Goal: Information Seeking & Learning: Learn about a topic

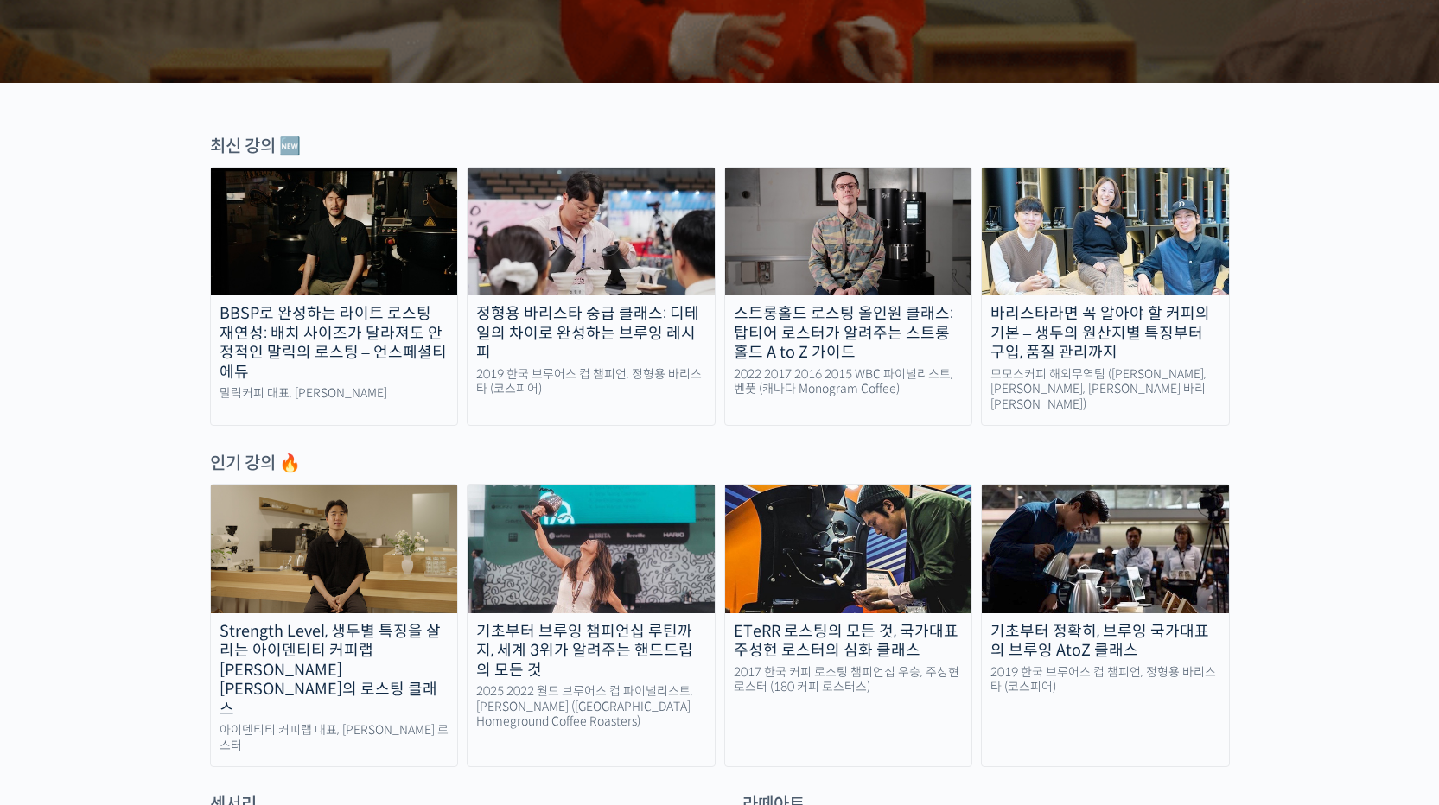
scroll to position [512, 0]
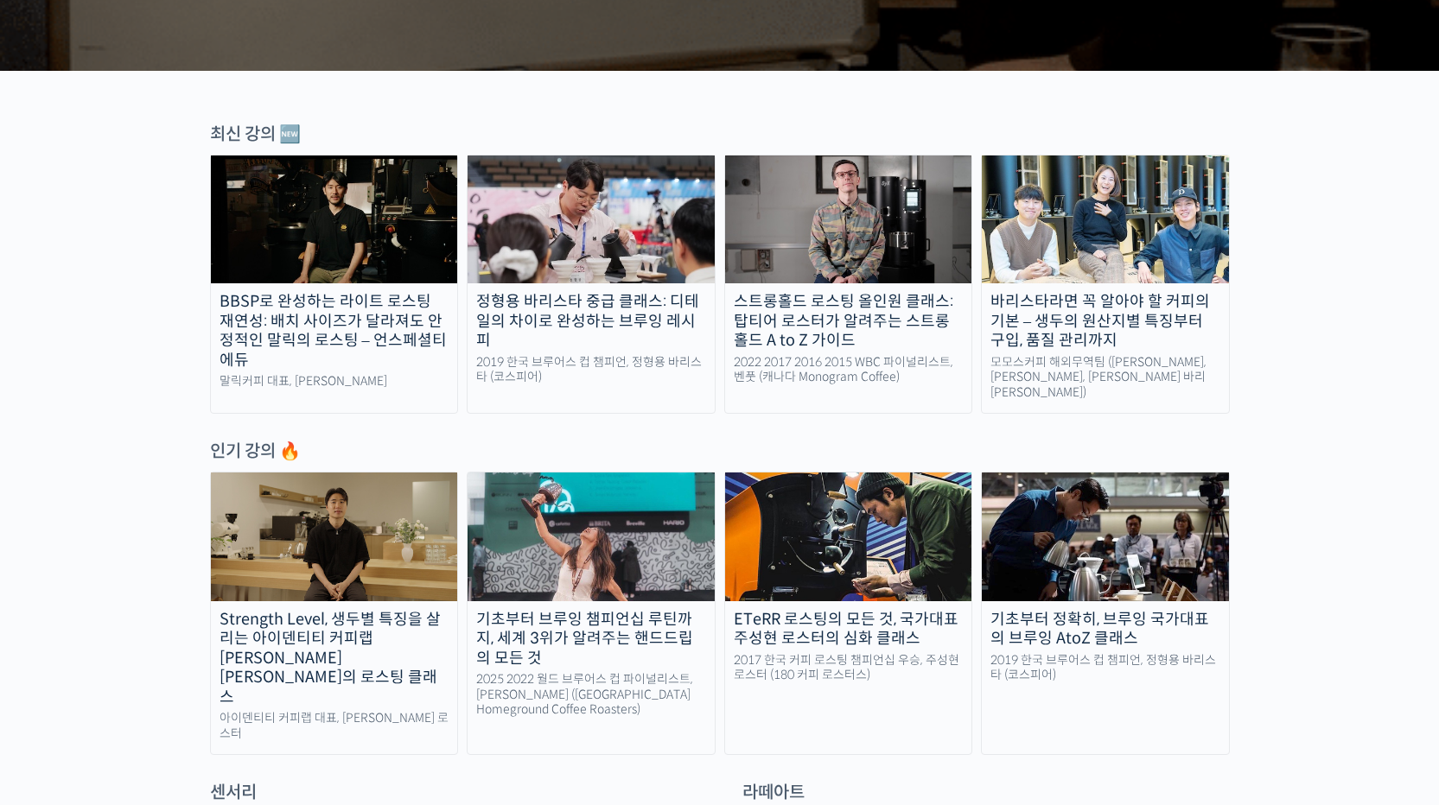
click at [793, 377] on div "2022 2017 2016 2015 WBC 파이널리스트, 벤풋 (캐나다 Monogram Coffee)" at bounding box center [848, 370] width 247 height 30
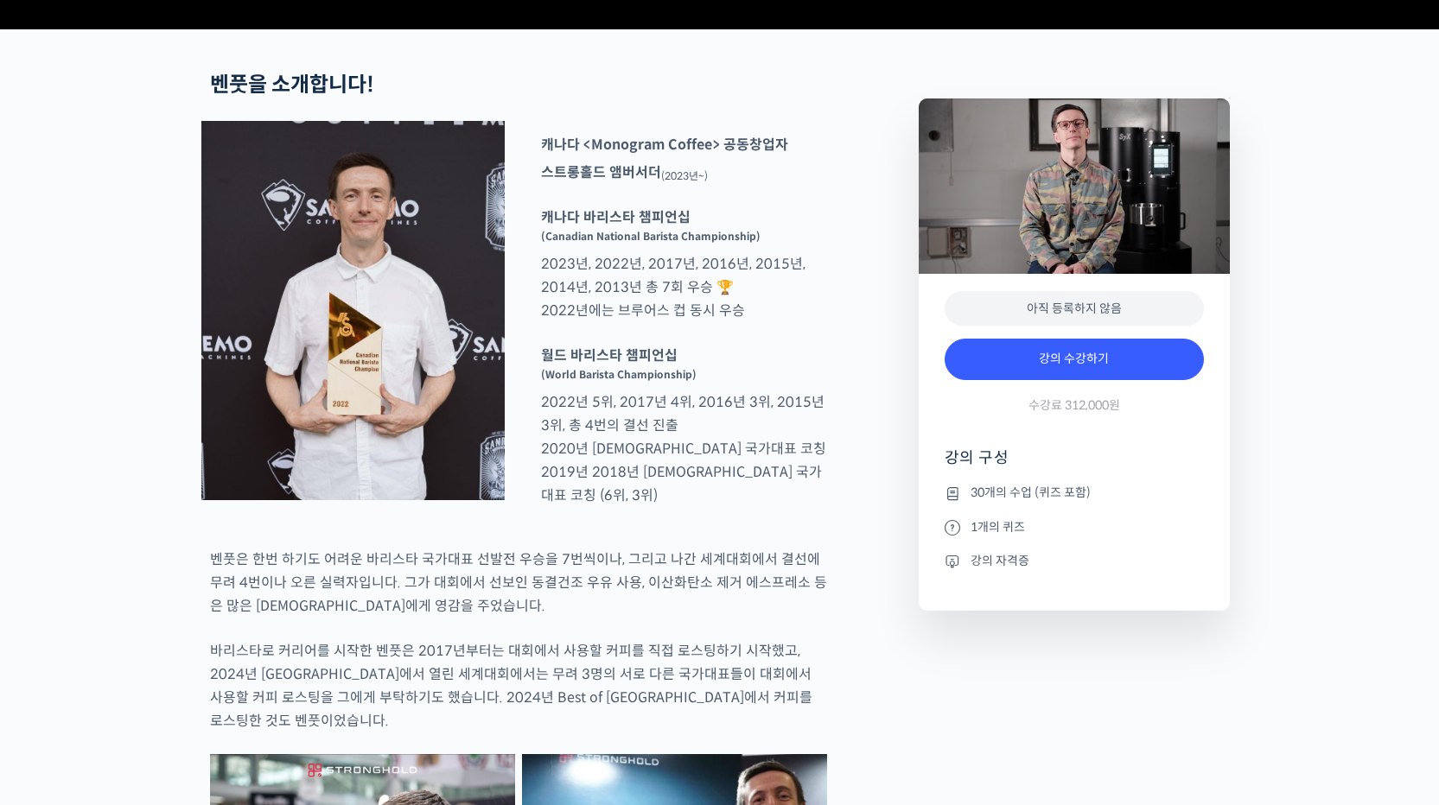
scroll to position [657, 0]
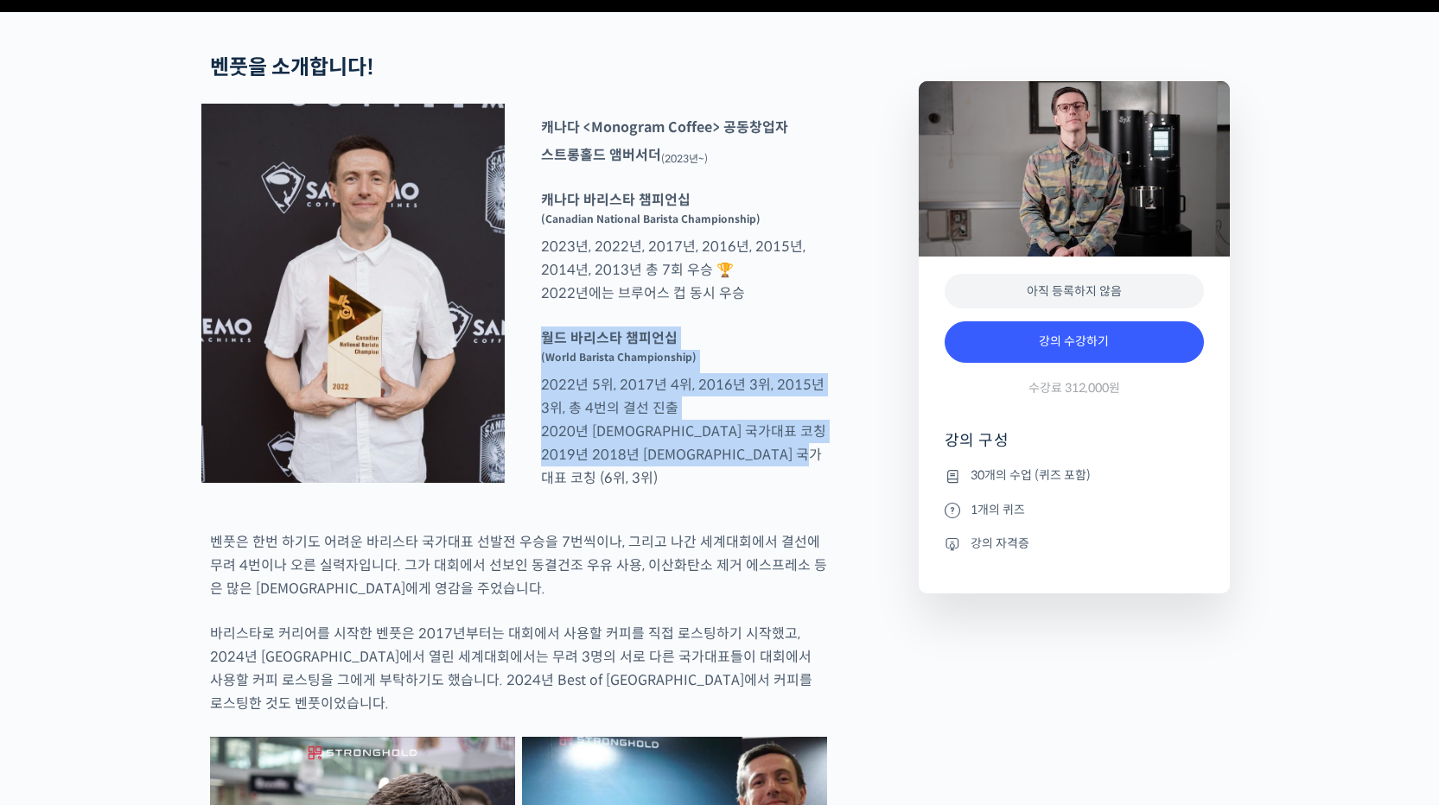
drag, startPoint x: 684, startPoint y: 392, endPoint x: 837, endPoint y: 535, distance: 209.1
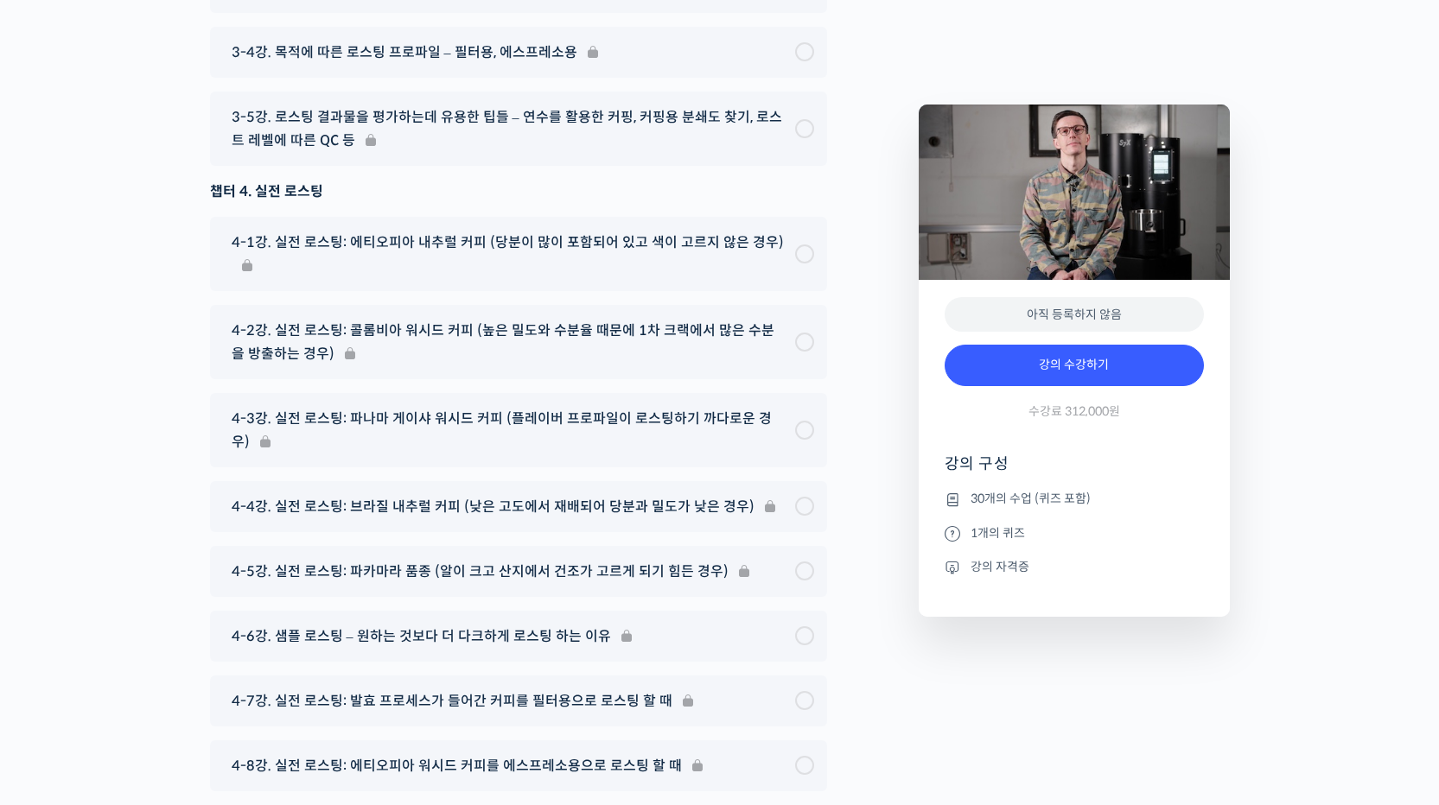
scroll to position [9356, 0]
